Goal: Entertainment & Leisure: Consume media (video, audio)

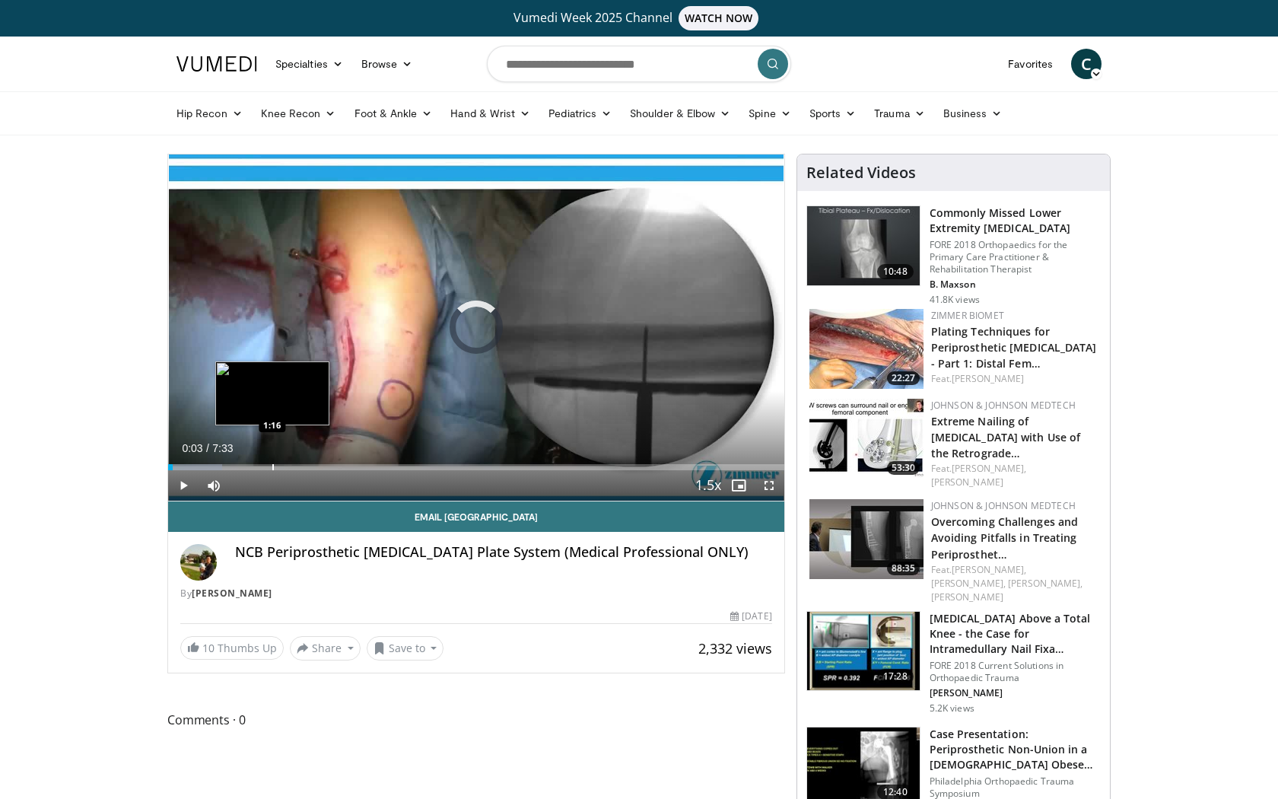
click at [272, 468] on div "Progress Bar" at bounding box center [273, 467] width 2 height 6
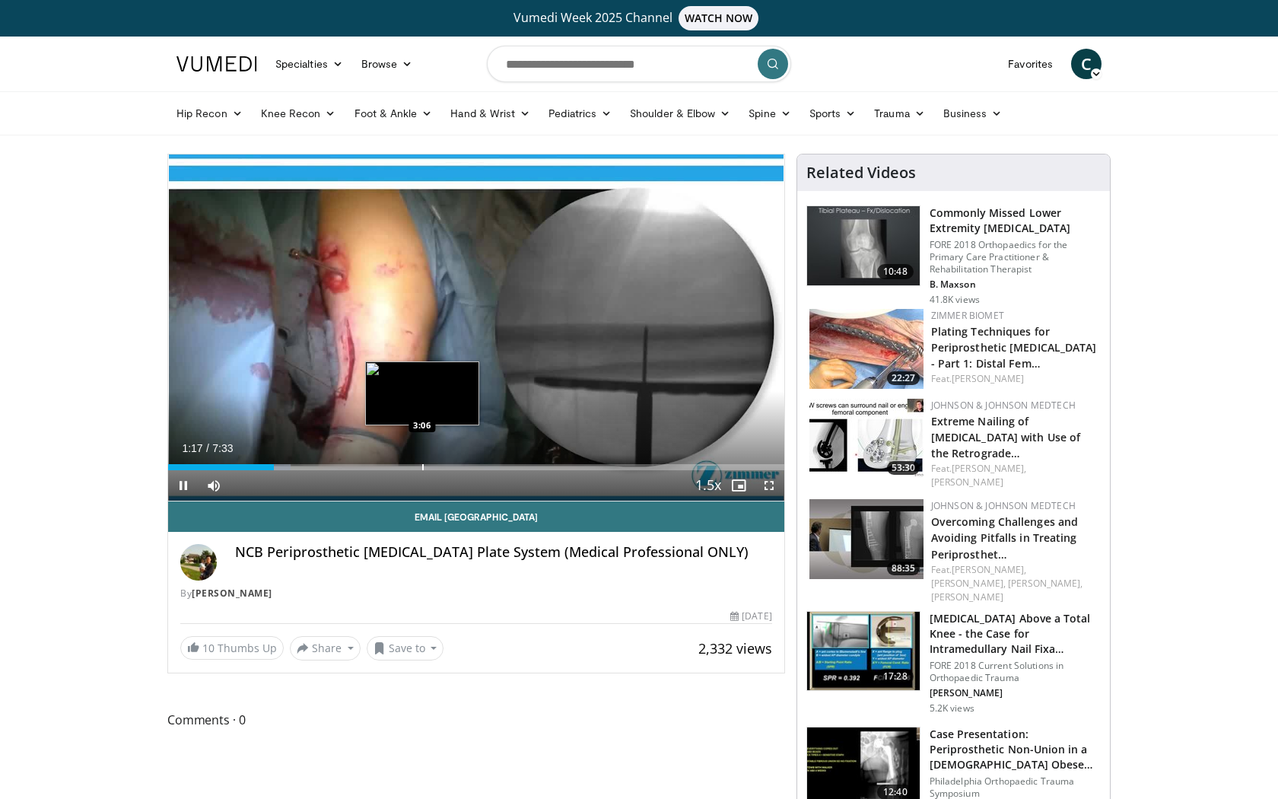
click at [422, 469] on div "Progress Bar" at bounding box center [423, 467] width 2 height 6
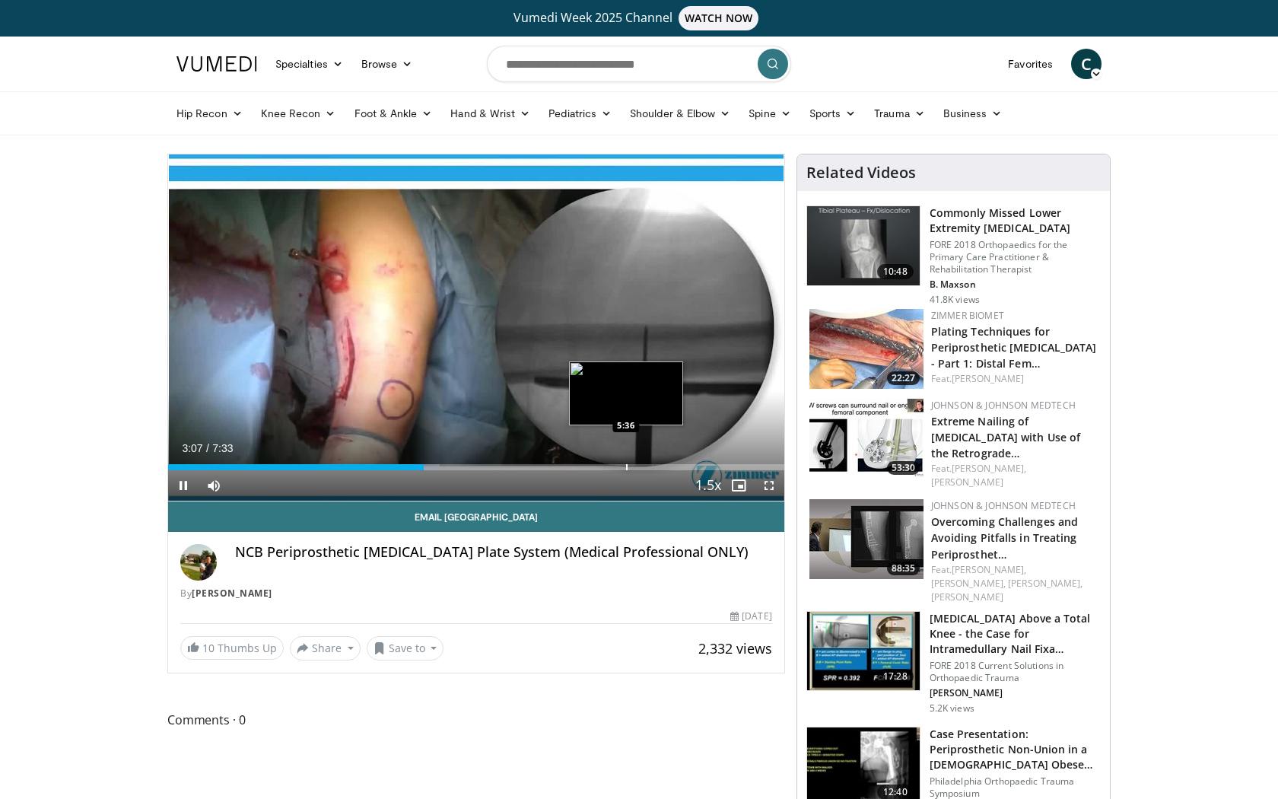
click at [626, 468] on div "Progress Bar" at bounding box center [627, 467] width 2 height 6
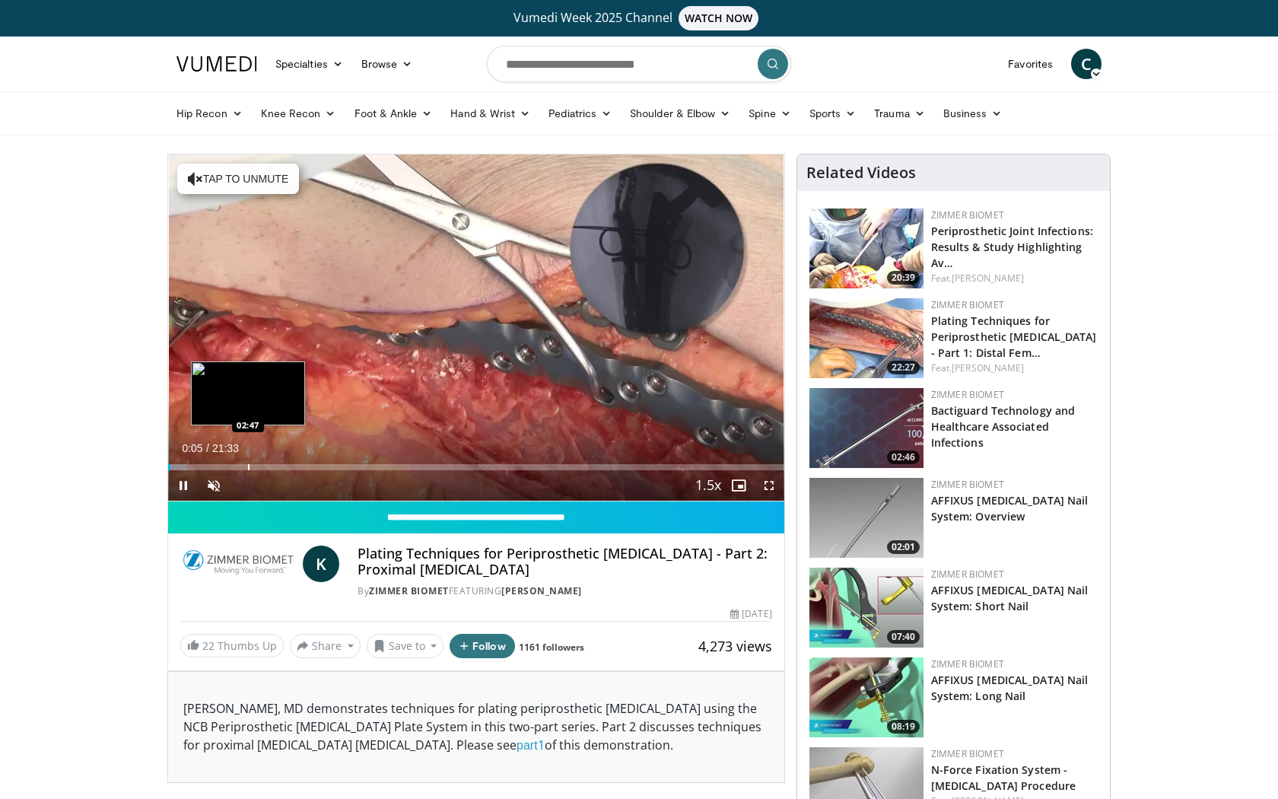
click at [248, 466] on div "Progress Bar" at bounding box center [249, 467] width 2 height 6
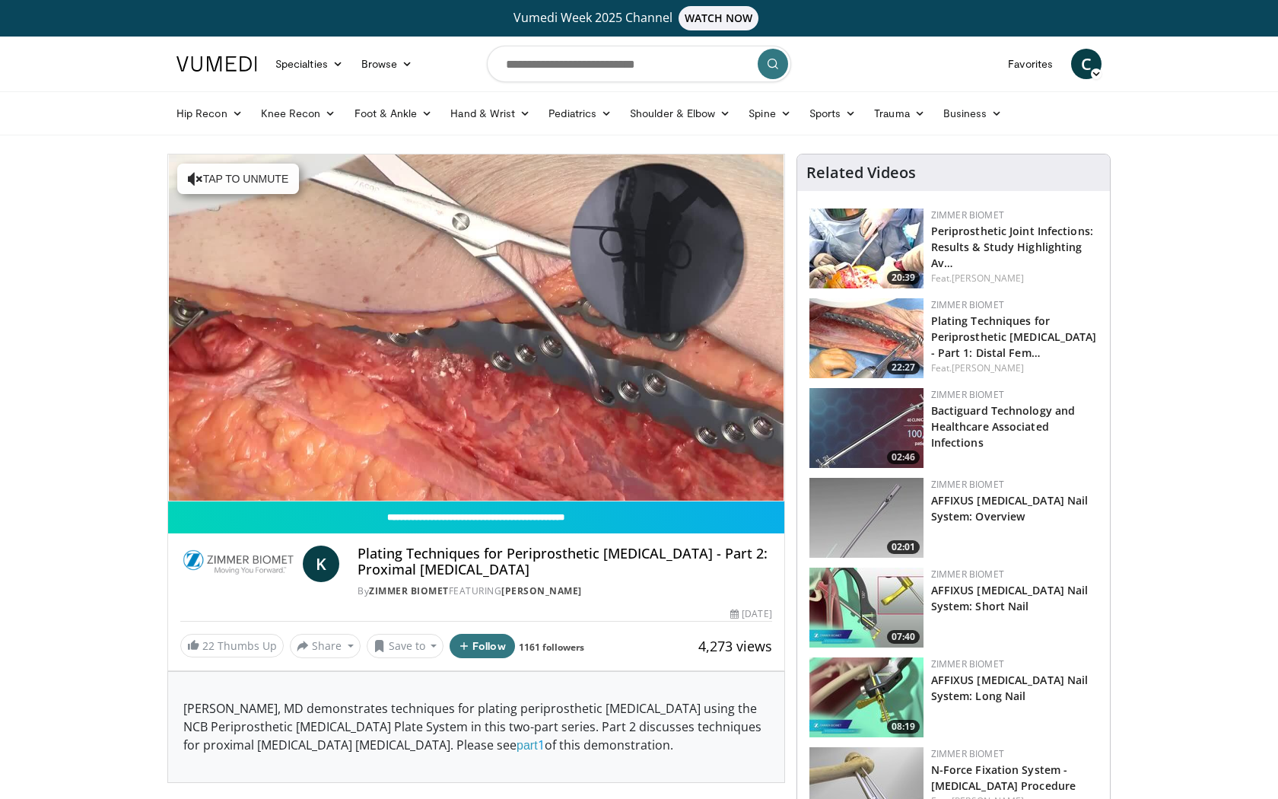
click at [345, 464] on div "10 seconds Tap to unmute" at bounding box center [476, 327] width 616 height 346
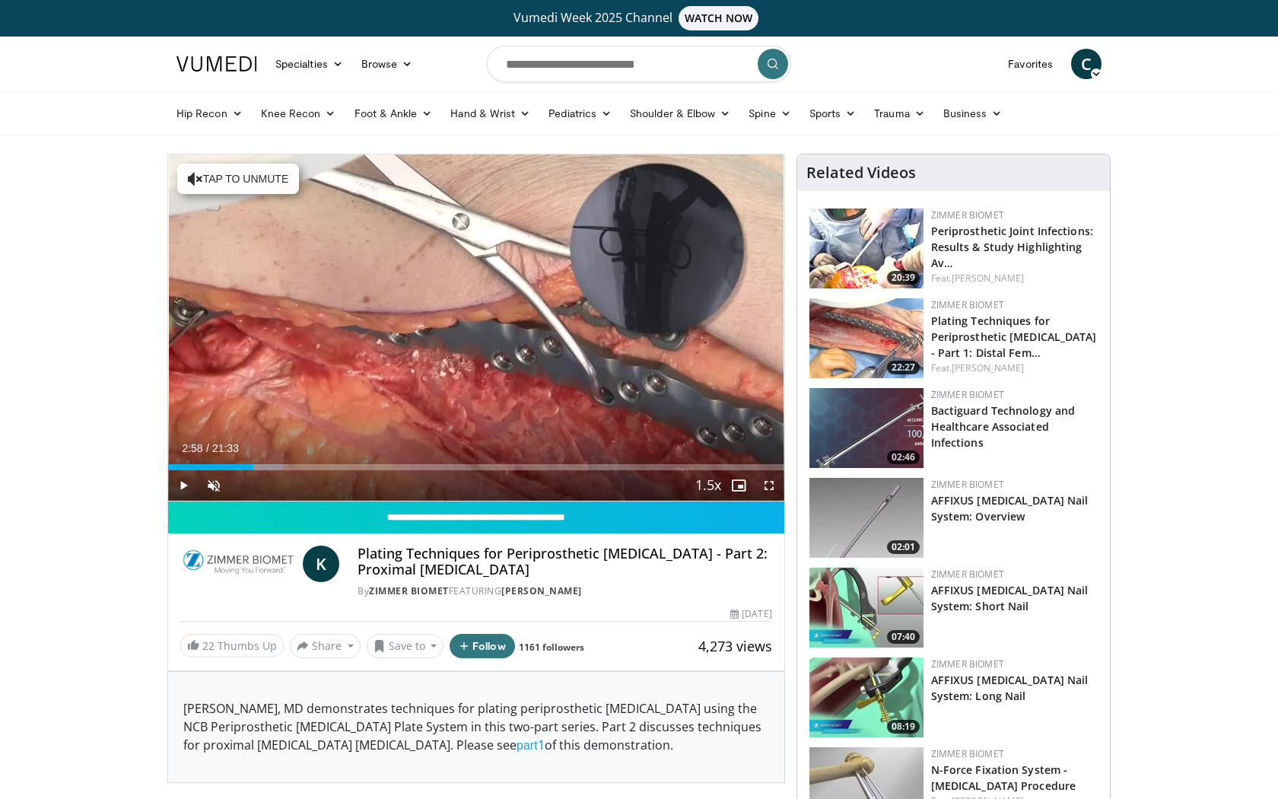
click at [312, 471] on div "Current Time 2:58 / Duration 21:33 Play Skip Backward Skip Forward Unmute Loade…" at bounding box center [476, 485] width 616 height 30
click at [316, 468] on div "Progress Bar" at bounding box center [317, 467] width 2 height 6
click at [277, 462] on div "Loaded : 28.60% 05:11 03:49" at bounding box center [476, 463] width 616 height 14
click at [186, 482] on span "Video Player" at bounding box center [183, 485] width 30 height 30
click at [215, 484] on span "Video Player" at bounding box center [213, 485] width 30 height 30
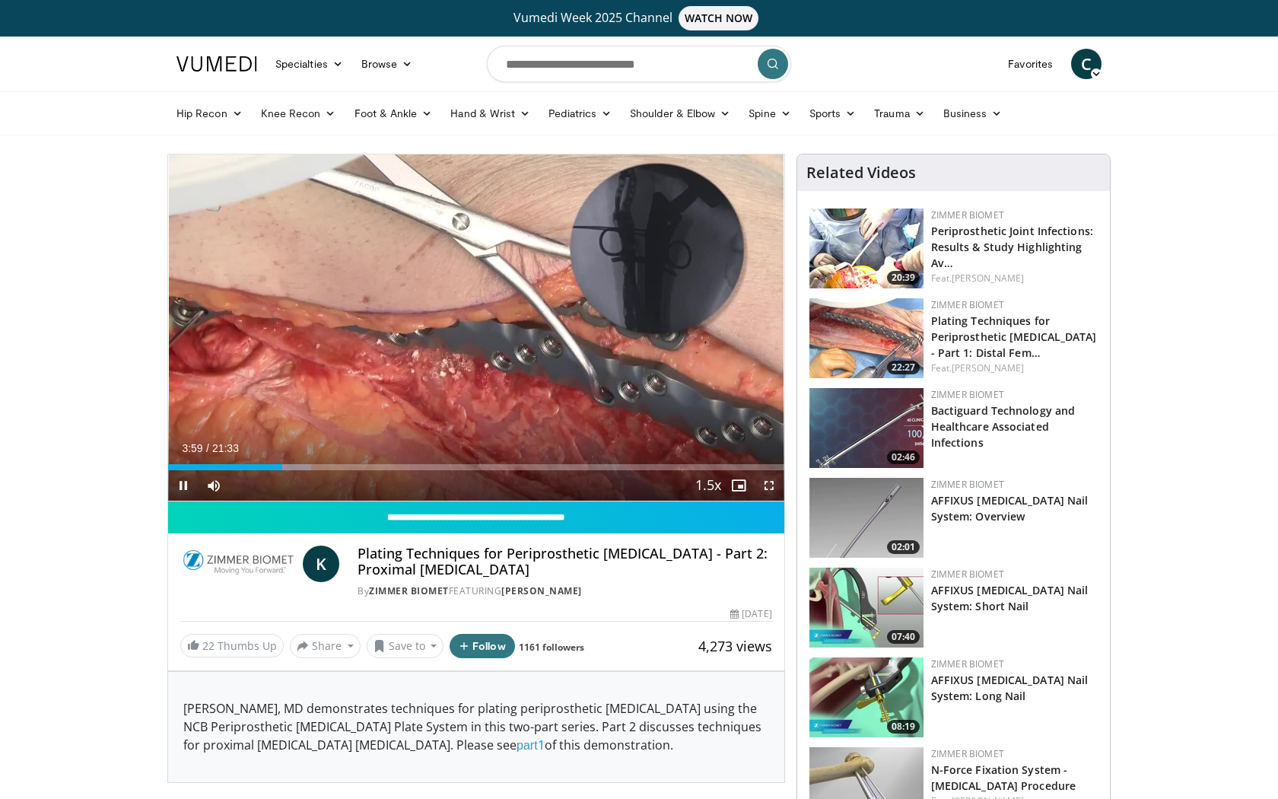
click at [770, 489] on span "Video Player" at bounding box center [769, 485] width 30 height 30
click at [189, 484] on span "Video Player" at bounding box center [183, 485] width 30 height 30
